Goal: Use online tool/utility: Utilize a website feature to perform a specific function

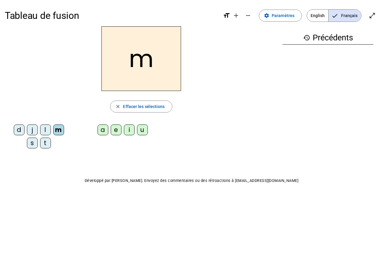
click at [102, 131] on div "a" at bounding box center [103, 130] width 11 height 11
click at [46, 145] on div "t" at bounding box center [45, 143] width 11 height 11
click at [33, 142] on div "s" at bounding box center [32, 143] width 11 height 11
click at [21, 130] on div "d" at bounding box center [19, 130] width 11 height 11
click at [46, 131] on div "l" at bounding box center [45, 130] width 11 height 11
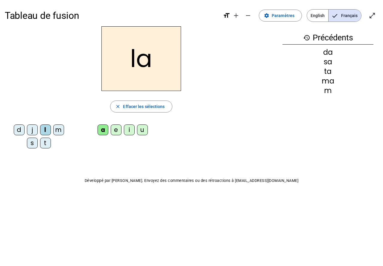
click at [143, 134] on div "u" at bounding box center [142, 130] width 11 height 11
click at [114, 129] on div "e" at bounding box center [116, 130] width 11 height 11
click at [128, 130] on div "i" at bounding box center [129, 130] width 11 height 11
click at [144, 133] on div "u" at bounding box center [142, 130] width 11 height 11
click at [141, 131] on div "u" at bounding box center [142, 130] width 11 height 11
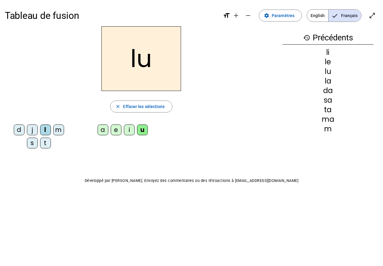
click at [33, 147] on div "s" at bounding box center [32, 143] width 11 height 11
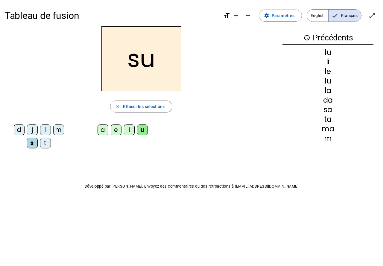
click at [55, 134] on div "m" at bounding box center [58, 130] width 11 height 11
click at [32, 130] on div "j" at bounding box center [32, 130] width 11 height 11
click at [32, 128] on div "j" at bounding box center [32, 130] width 11 height 11
click at [46, 132] on div "l" at bounding box center [45, 130] width 11 height 11
click at [20, 130] on div "d" at bounding box center [19, 130] width 11 height 11
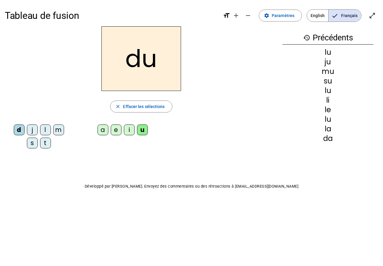
click at [46, 147] on div "t" at bounding box center [45, 143] width 11 height 11
click at [35, 130] on div "j" at bounding box center [32, 130] width 11 height 11
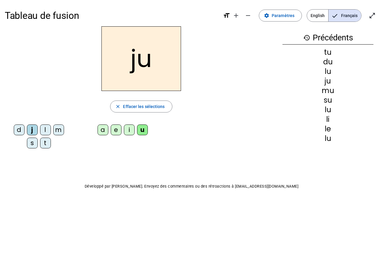
click at [32, 144] on div "s" at bounding box center [32, 143] width 11 height 11
click at [127, 136] on letter-bubble "i" at bounding box center [130, 131] width 13 height 13
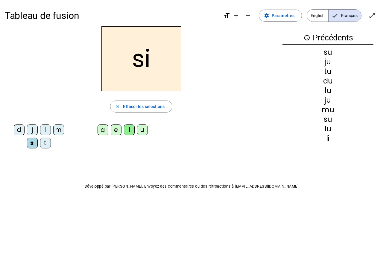
click at [142, 129] on div "u" at bounding box center [142, 130] width 11 height 11
click at [18, 127] on div "d" at bounding box center [19, 130] width 11 height 11
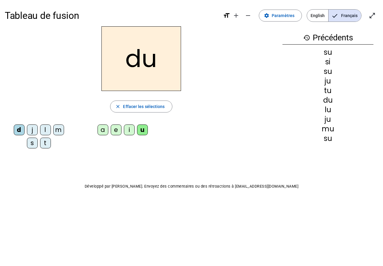
click at [117, 133] on div "e" at bounding box center [116, 130] width 11 height 11
click at [59, 134] on div "m" at bounding box center [58, 130] width 11 height 11
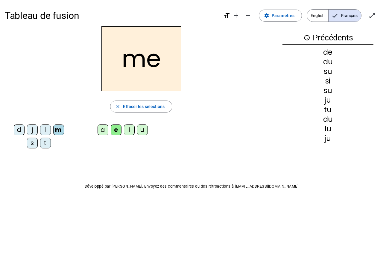
click at [116, 131] on div "e" at bounding box center [116, 130] width 11 height 11
click at [36, 135] on div "j" at bounding box center [32, 130] width 11 height 11
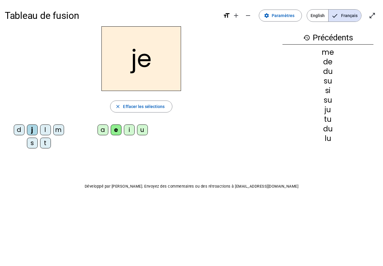
click at [31, 148] on div "s" at bounding box center [32, 143] width 11 height 11
click at [131, 134] on div "i" at bounding box center [129, 130] width 11 height 11
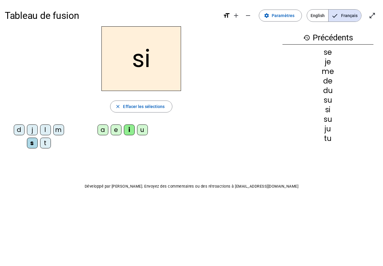
click at [144, 132] on div "u" at bounding box center [142, 130] width 11 height 11
click at [103, 129] on div "a" at bounding box center [103, 130] width 11 height 11
